Goal: Navigation & Orientation: Find specific page/section

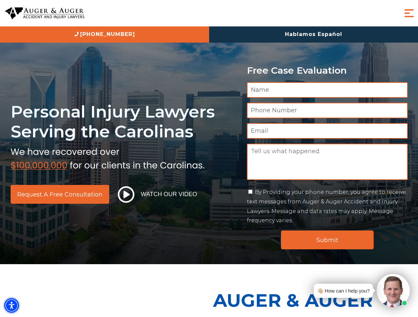
click at [12, 306] on img "Accessibility Menu" at bounding box center [11, 306] width 15 height 15
